Goal: Task Accomplishment & Management: Complete application form

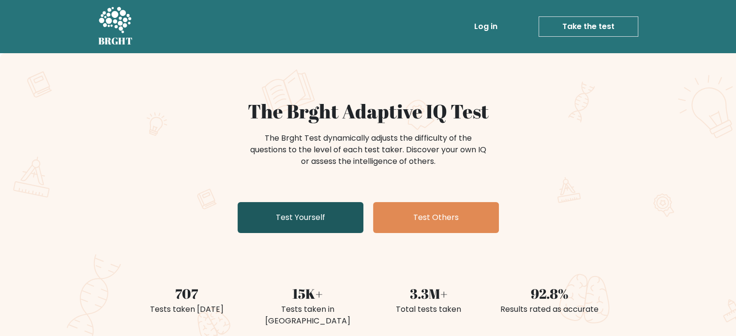
click at [322, 227] on link "Test Yourself" at bounding box center [300, 217] width 126 height 31
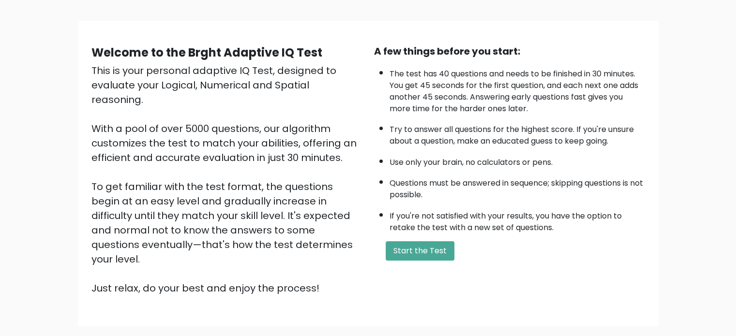
scroll to position [57, 0]
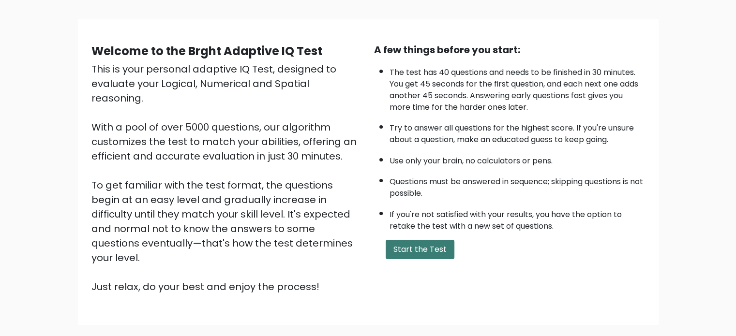
click at [419, 248] on button "Start the Test" at bounding box center [419, 249] width 69 height 19
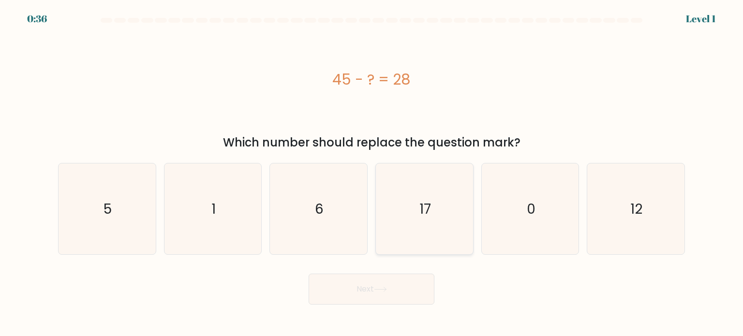
click at [420, 200] on text "17" at bounding box center [425, 208] width 12 height 19
click at [372, 173] on input "d. 17" at bounding box center [371, 170] width 0 height 5
radio input "true"
click at [362, 300] on button "Next" at bounding box center [372, 289] width 126 height 31
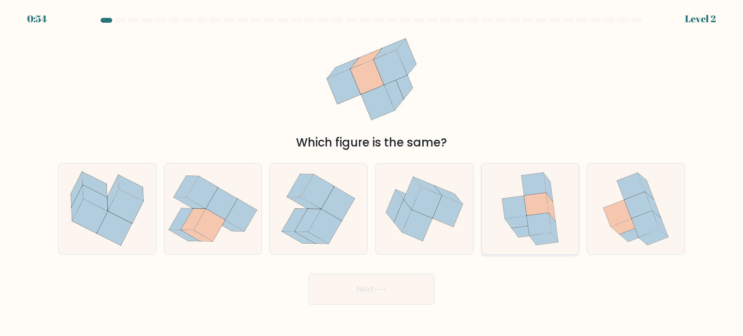
click at [548, 216] on icon at bounding box center [539, 224] width 25 height 23
click at [372, 173] on input "e." at bounding box center [371, 170] width 0 height 5
radio input "true"
click at [392, 286] on button "Next" at bounding box center [372, 289] width 126 height 31
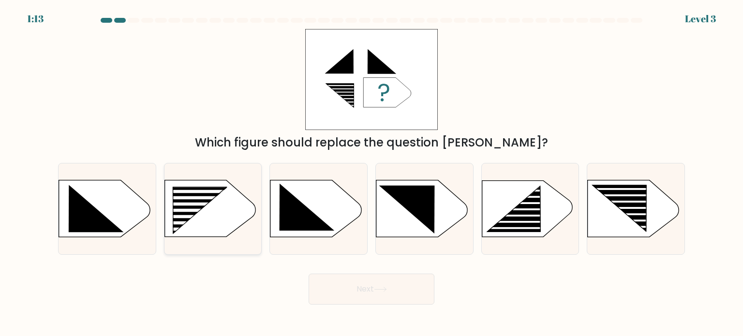
click at [210, 217] on rect at bounding box center [192, 216] width 77 height 3
click at [371, 173] on input "b." at bounding box center [371, 170] width 0 height 5
radio input "true"
click at [397, 292] on button "Next" at bounding box center [372, 289] width 126 height 31
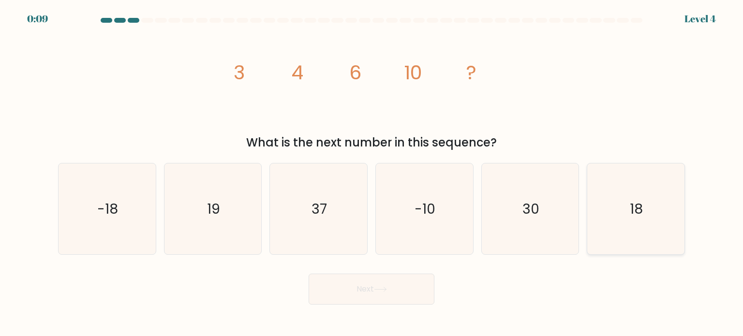
click at [617, 203] on icon "18" at bounding box center [635, 208] width 91 height 91
click at [372, 173] on input "f. 18" at bounding box center [371, 170] width 0 height 5
radio input "true"
click at [371, 297] on button "Next" at bounding box center [372, 289] width 126 height 31
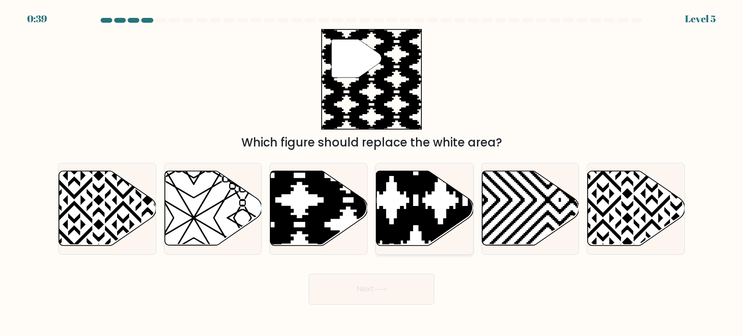
click at [419, 207] on icon at bounding box center [392, 249] width 196 height 196
click at [372, 173] on input "d." at bounding box center [371, 170] width 0 height 5
radio input "true"
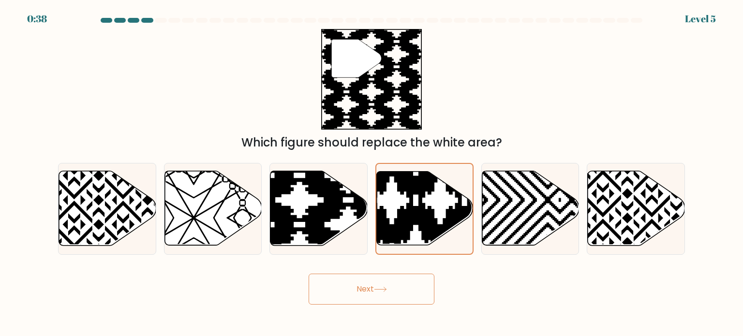
click at [388, 284] on button "Next" at bounding box center [372, 289] width 126 height 31
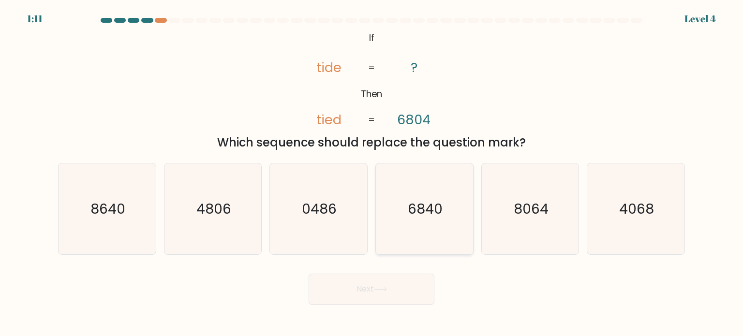
click at [427, 211] on text "6840" at bounding box center [425, 208] width 35 height 19
click at [372, 173] on input "d. 6840" at bounding box center [371, 170] width 0 height 5
radio input "true"
click at [395, 294] on button "Next" at bounding box center [372, 289] width 126 height 31
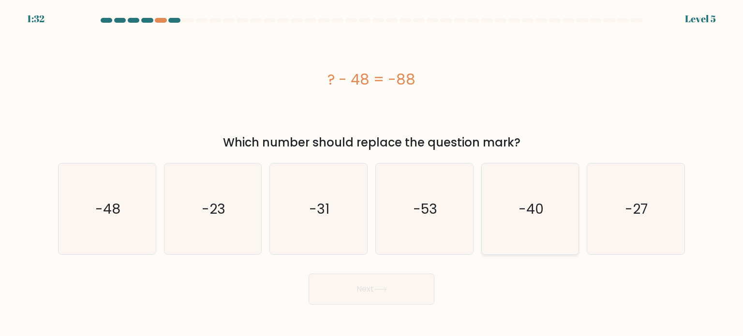
click at [522, 207] on text "-40" at bounding box center [531, 208] width 25 height 19
click at [372, 173] on input "e. -40" at bounding box center [371, 170] width 0 height 5
radio input "true"
click at [372, 287] on button "Next" at bounding box center [372, 289] width 126 height 31
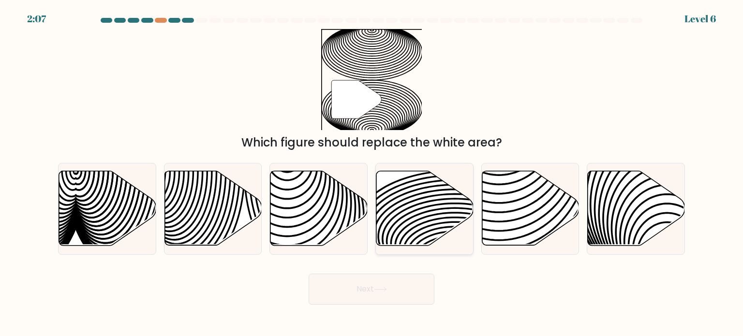
click at [431, 198] on icon at bounding box center [424, 208] width 97 height 74
click at [372, 173] on input "d." at bounding box center [371, 170] width 0 height 5
radio input "true"
click at [374, 298] on button "Next" at bounding box center [372, 289] width 126 height 31
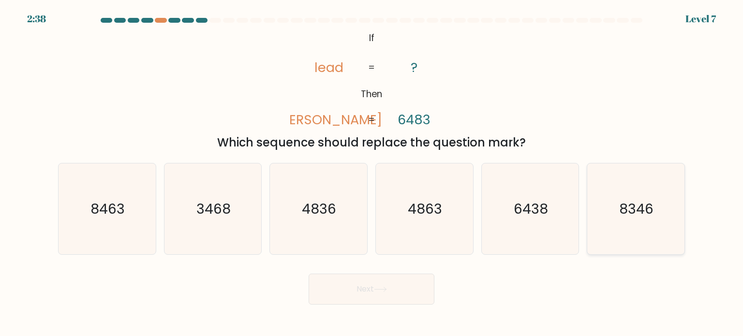
click at [606, 219] on icon "8346" at bounding box center [635, 208] width 91 height 91
click at [372, 173] on input "f. 8346" at bounding box center [371, 170] width 0 height 5
radio input "true"
click at [370, 291] on button "Next" at bounding box center [372, 289] width 126 height 31
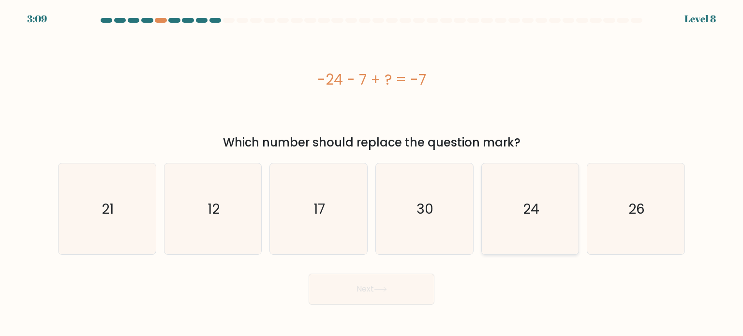
click at [537, 204] on text "24" at bounding box center [531, 208] width 16 height 19
click at [372, 173] on input "e. 24" at bounding box center [371, 170] width 0 height 5
radio input "true"
click at [369, 295] on button "Next" at bounding box center [372, 289] width 126 height 31
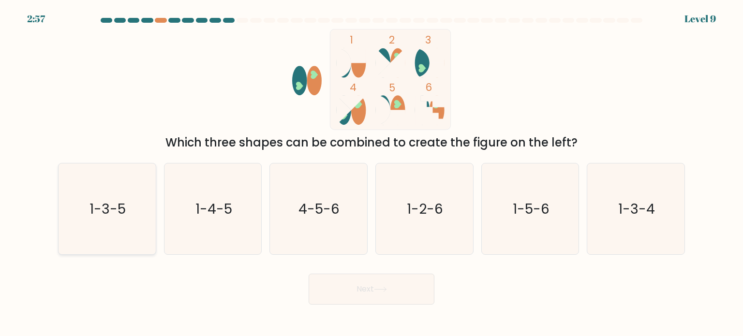
click at [126, 189] on icon "1-3-5" at bounding box center [106, 208] width 91 height 91
click at [371, 173] on input "a. 1-3-5" at bounding box center [371, 170] width 0 height 5
radio input "true"
click at [387, 285] on button "Next" at bounding box center [372, 289] width 126 height 31
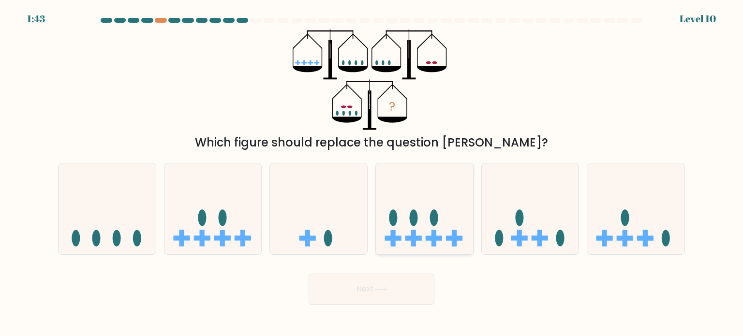
click at [435, 224] on ellipse at bounding box center [434, 217] width 8 height 16
click at [372, 173] on input "d." at bounding box center [371, 170] width 0 height 5
radio input "true"
click at [395, 292] on button "Next" at bounding box center [372, 289] width 126 height 31
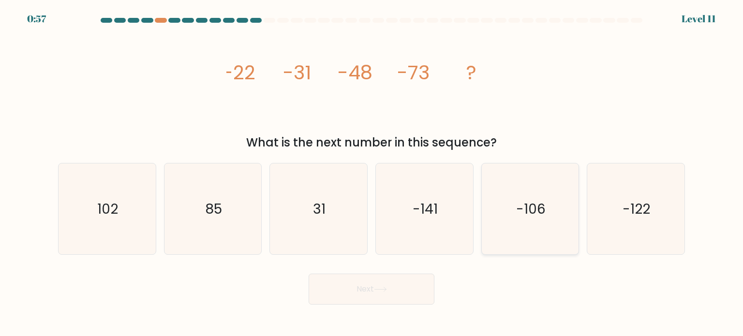
click at [547, 193] on icon "-106" at bounding box center [530, 208] width 91 height 91
click at [372, 173] on input "e. -106" at bounding box center [371, 170] width 0 height 5
radio input "true"
click at [361, 294] on button "Next" at bounding box center [372, 289] width 126 height 31
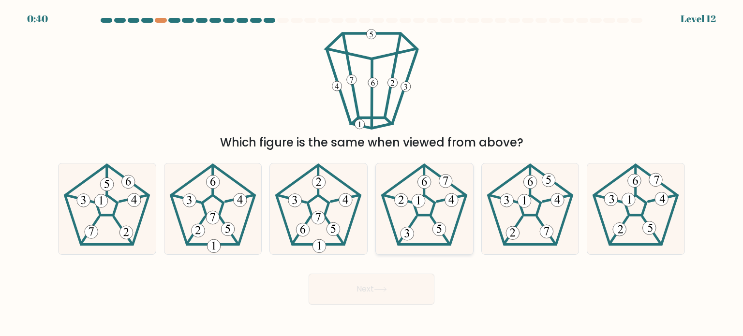
click at [426, 226] on icon at bounding box center [424, 208] width 91 height 91
click at [372, 173] on input "d." at bounding box center [371, 170] width 0 height 5
radio input "true"
click at [553, 205] on 677 at bounding box center [558, 200] width 14 height 14
click at [372, 173] on input "e." at bounding box center [371, 170] width 0 height 5
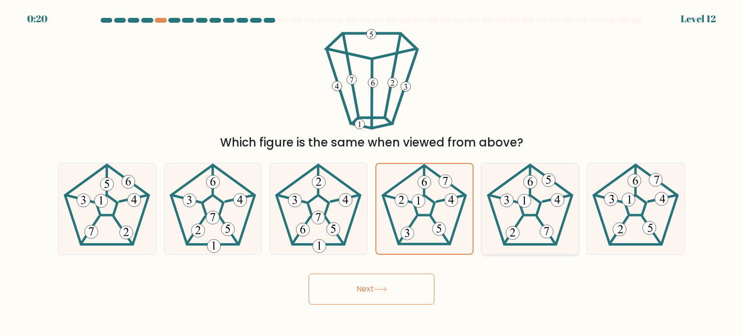
radio input "true"
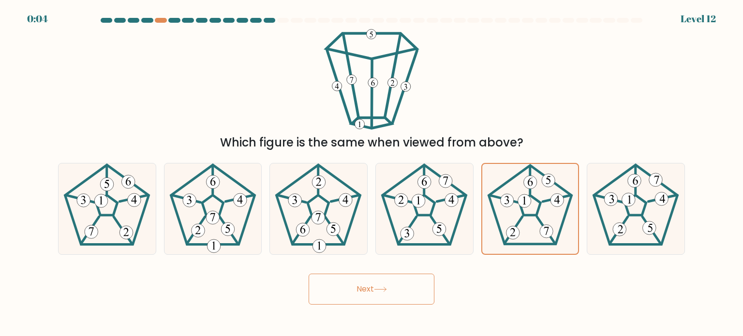
click at [384, 292] on icon at bounding box center [380, 289] width 13 height 5
click at [364, 290] on button "Next" at bounding box center [372, 289] width 126 height 31
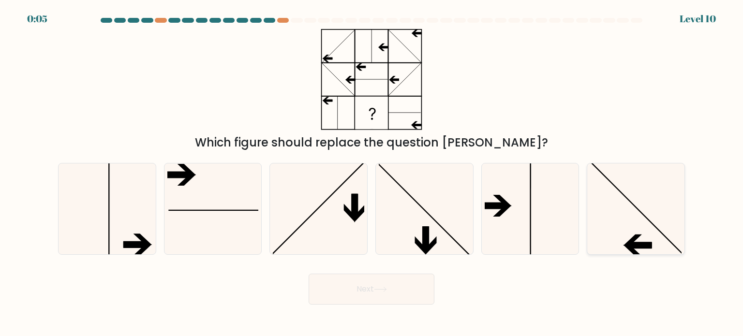
click at [637, 232] on icon at bounding box center [635, 208] width 91 height 91
click at [372, 173] on input "f." at bounding box center [371, 170] width 0 height 5
radio input "true"
click at [377, 293] on button "Next" at bounding box center [372, 289] width 126 height 31
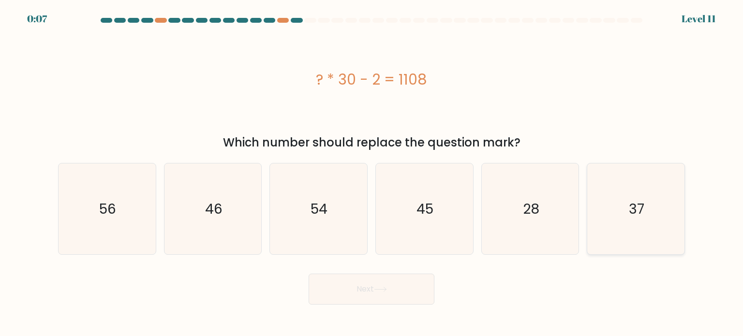
click at [629, 222] on icon "37" at bounding box center [635, 208] width 91 height 91
click at [372, 173] on input "f. 37" at bounding box center [371, 170] width 0 height 5
radio input "true"
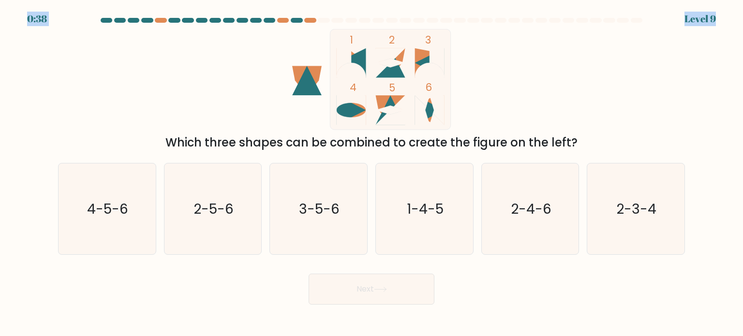
drag, startPoint x: 172, startPoint y: 17, endPoint x: 279, endPoint y: 31, distance: 107.9
click at [279, 31] on body "0:38 Level 9" at bounding box center [371, 168] width 743 height 336
click at [545, 58] on div "1 2 3 4 5 6 Which three shapes can be combined to create the figure on the left?" at bounding box center [371, 90] width 638 height 122
drag, startPoint x: 742, startPoint y: 59, endPoint x: 737, endPoint y: 104, distance: 45.3
click at [737, 104] on form at bounding box center [371, 161] width 743 height 287
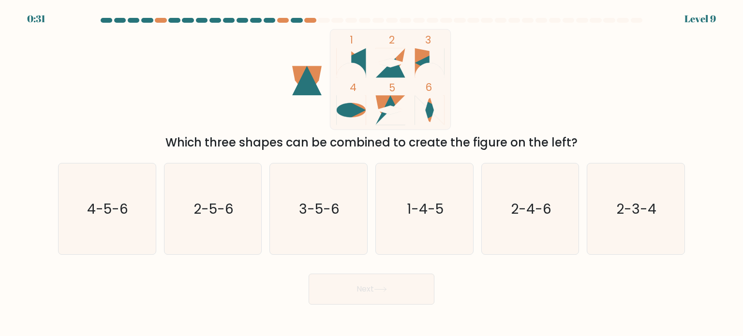
click at [669, 36] on div "1 2 3 4 5 6 Which three shapes can be combined to create the figure on the left?" at bounding box center [371, 90] width 638 height 122
drag, startPoint x: 742, startPoint y: 38, endPoint x: 737, endPoint y: 140, distance: 102.2
click at [737, 140] on form at bounding box center [371, 161] width 743 height 287
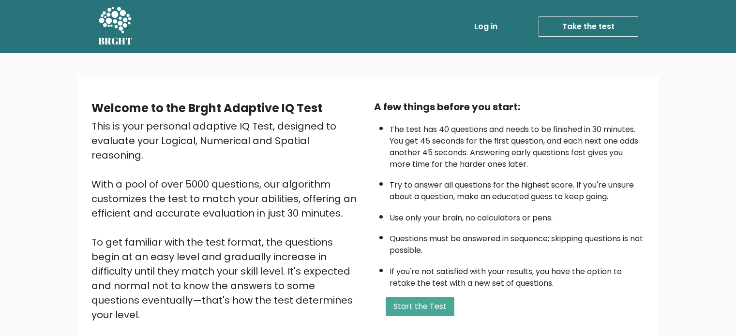
scroll to position [57, 0]
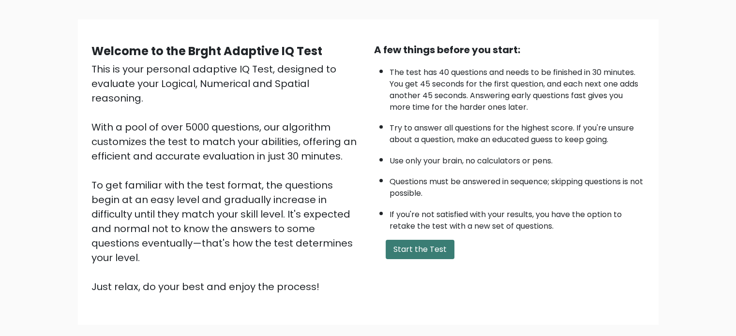
click at [444, 251] on button "Start the Test" at bounding box center [419, 249] width 69 height 19
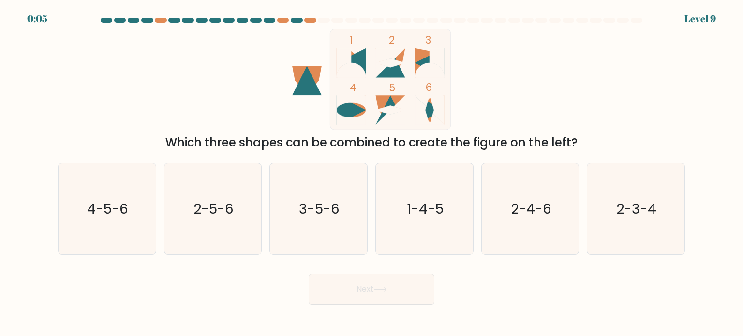
drag, startPoint x: 159, startPoint y: 17, endPoint x: 181, endPoint y: 19, distance: 22.3
click at [181, 19] on at bounding box center [372, 20] width 544 height 5
click at [177, 19] on div at bounding box center [174, 20] width 12 height 5
click at [160, 19] on div at bounding box center [161, 20] width 12 height 5
click at [285, 19] on div at bounding box center [283, 20] width 12 height 5
